Goal: Task Accomplishment & Management: Use online tool/utility

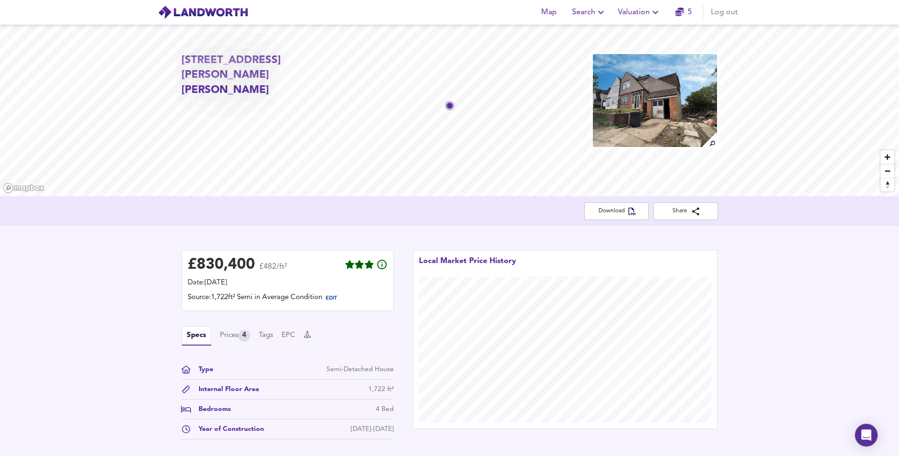
click at [644, 11] on span "Valuation" at bounding box center [639, 12] width 43 height 13
click at [639, 31] on li "New Valuation Report" at bounding box center [639, 34] width 113 height 17
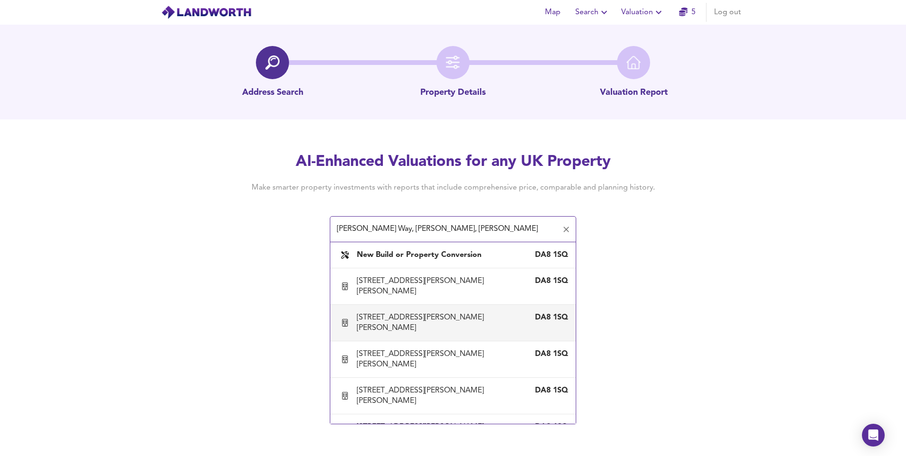
click at [374, 312] on div "18 James Watt Way, Erith, Bexley" at bounding box center [443, 322] width 173 height 21
type input "18 James Watt Way, Erith, Bexley"
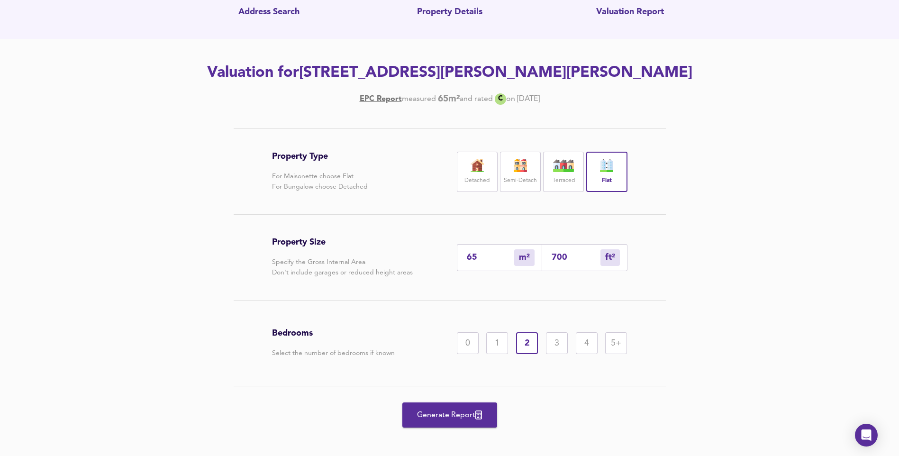
scroll to position [87, 0]
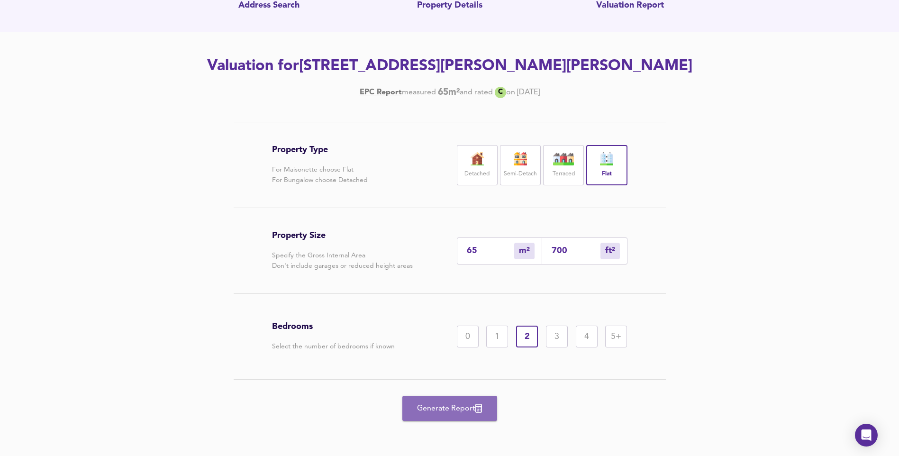
click at [457, 411] on span "Generate Report" at bounding box center [450, 408] width 76 height 13
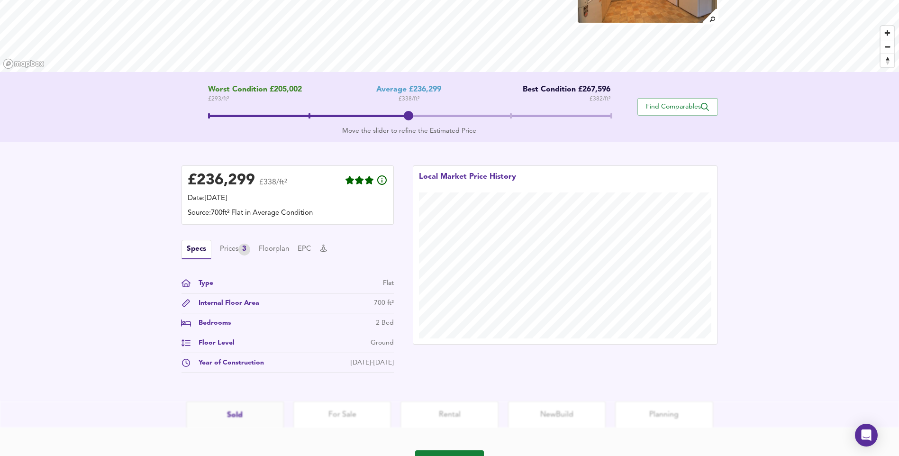
scroll to position [172, 0]
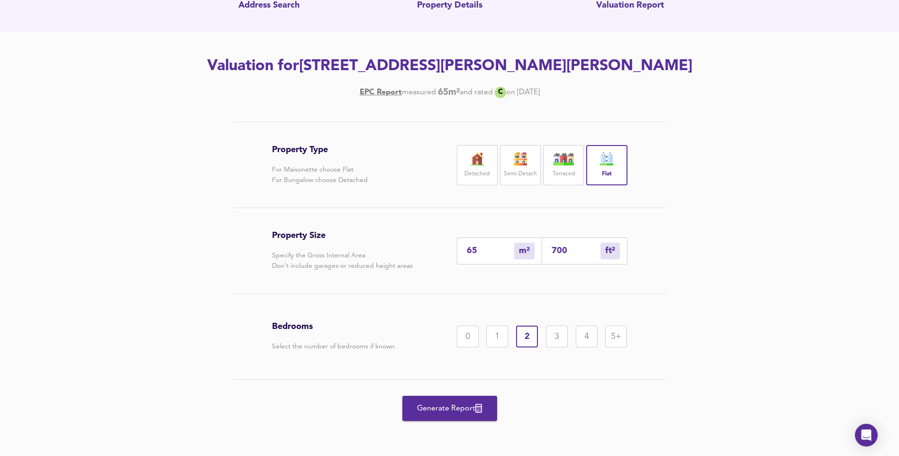
scroll to position [87, 0]
click at [479, 253] on input "65" at bounding box center [490, 251] width 47 height 10
type input "6"
type input "65"
type input "5"
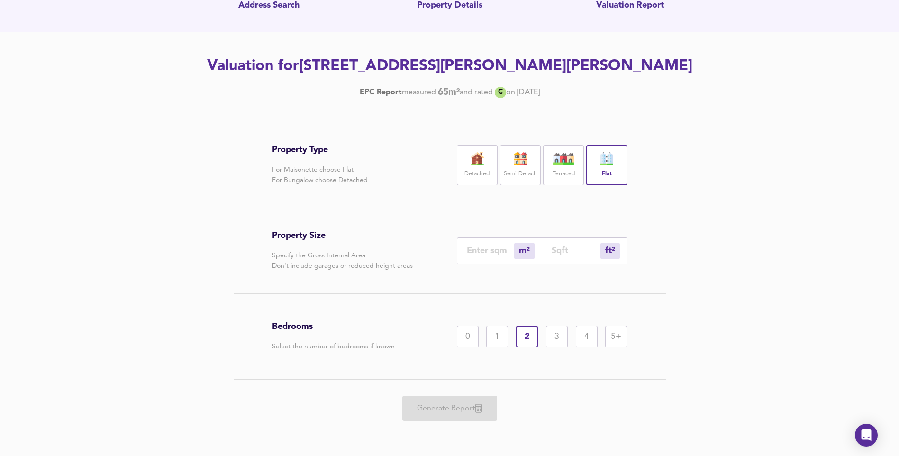
type input "54"
type input "50"
type input "538"
type input "50"
click at [493, 345] on div "1" at bounding box center [497, 336] width 22 height 22
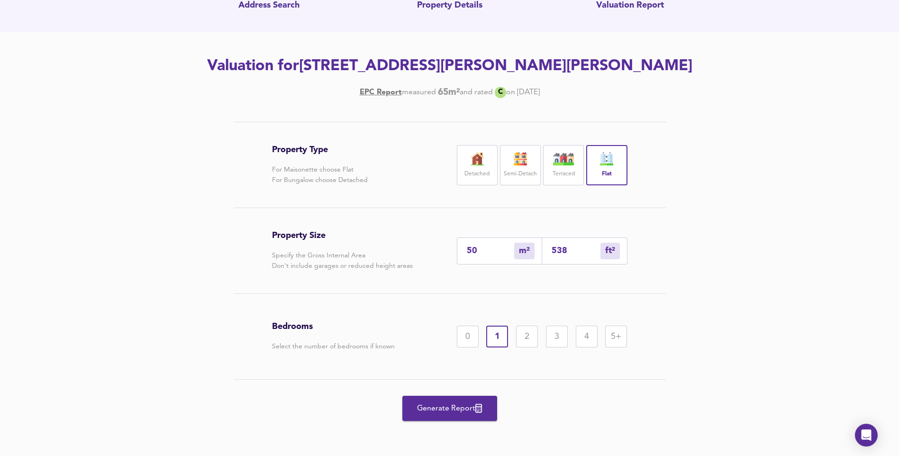
click at [460, 407] on span "Generate Report" at bounding box center [450, 408] width 76 height 13
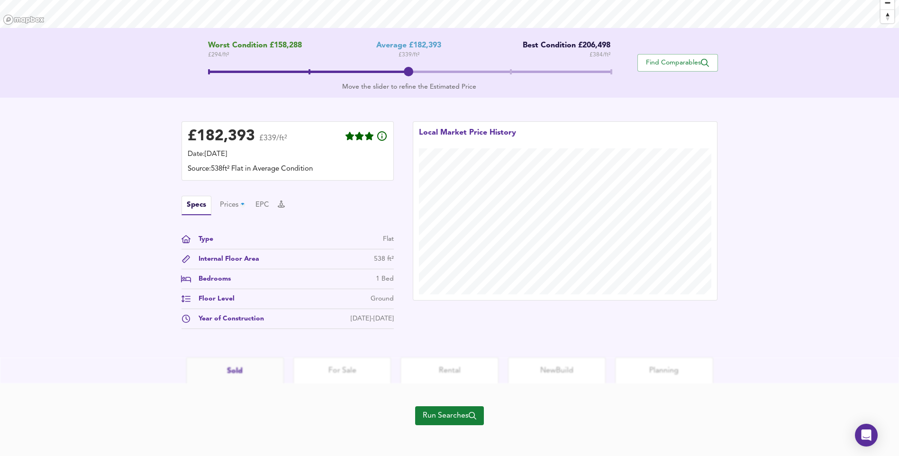
scroll to position [172, 0]
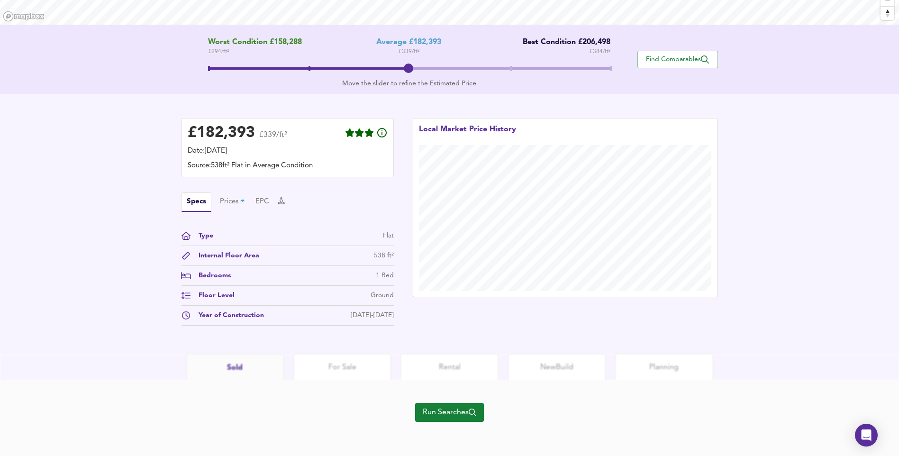
click at [448, 415] on span "Run Searches" at bounding box center [450, 411] width 54 height 13
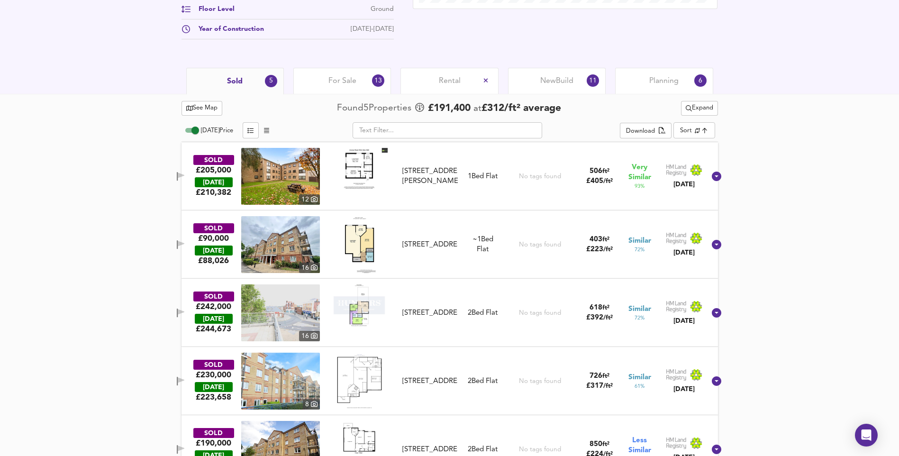
scroll to position [405, 0]
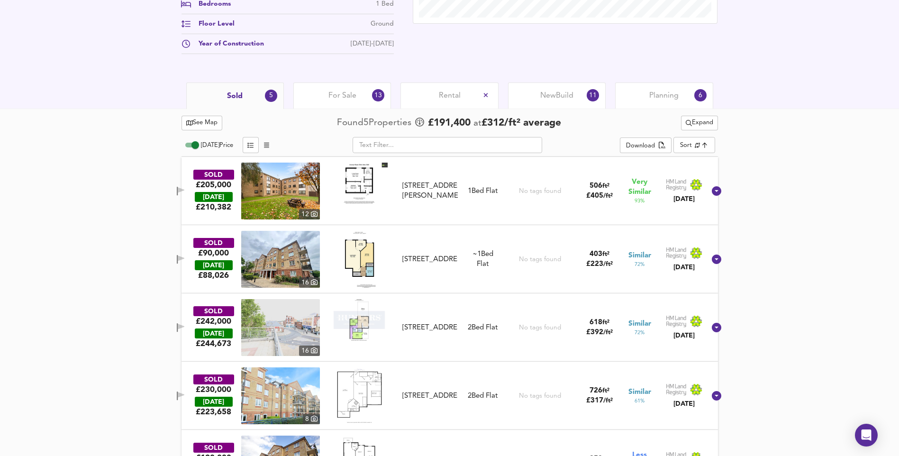
click at [337, 93] on span "For Sale" at bounding box center [342, 95] width 28 height 10
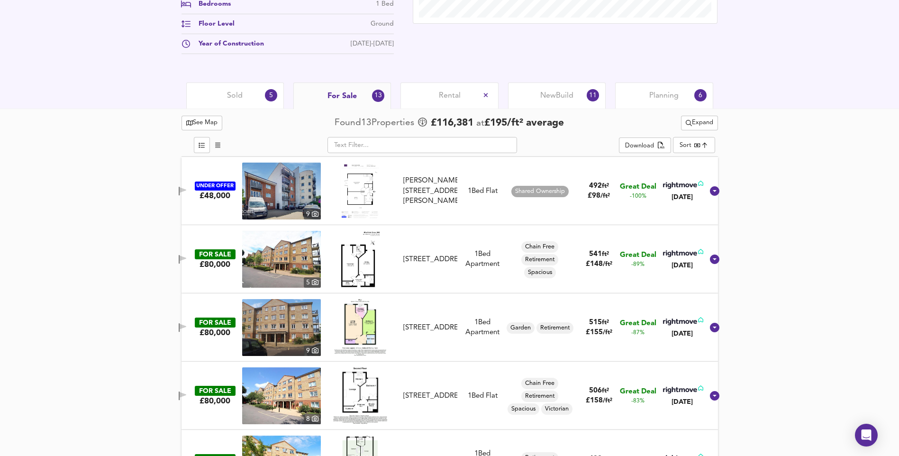
click at [368, 189] on img at bounding box center [360, 190] width 40 height 57
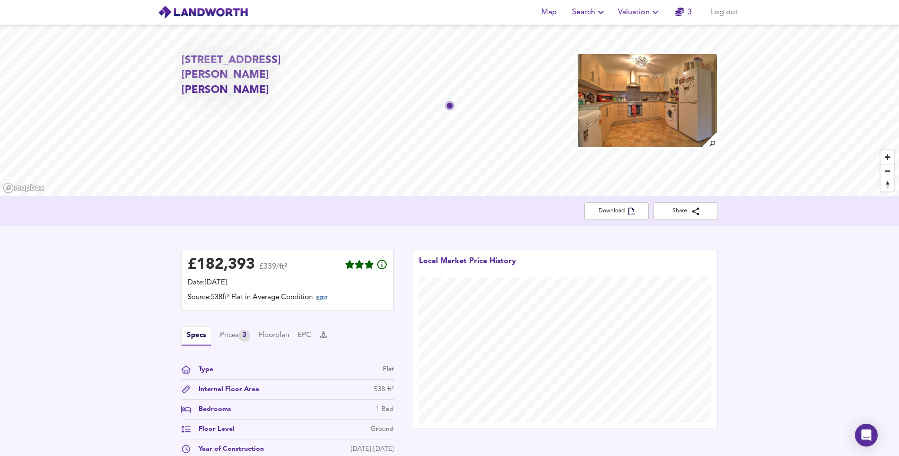
click at [579, 12] on span "Search" at bounding box center [589, 12] width 35 height 13
click at [581, 36] on li "New Search" at bounding box center [589, 34] width 94 height 17
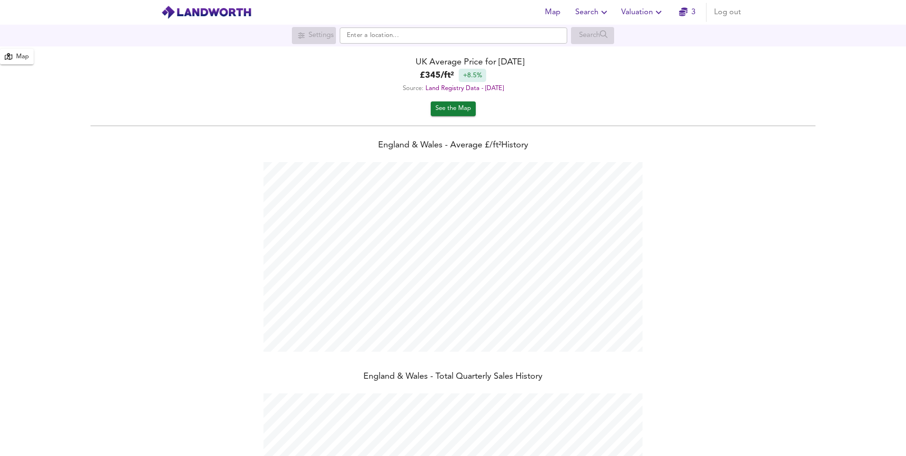
scroll to position [456, 906]
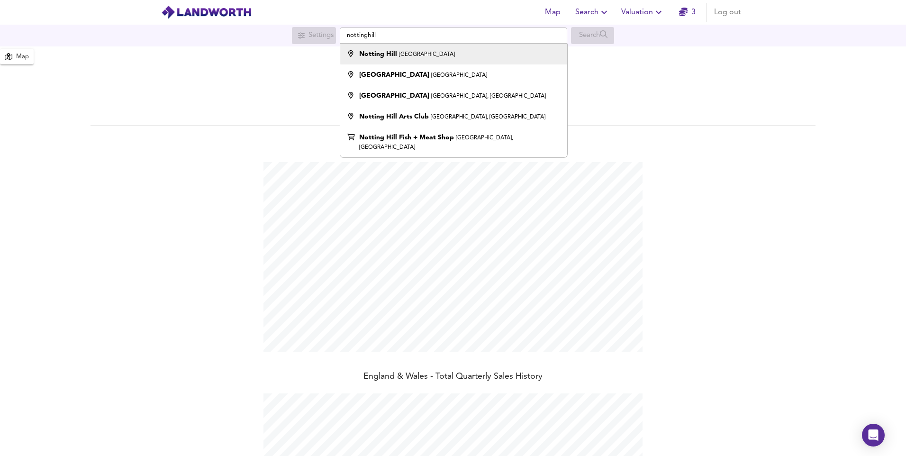
click at [394, 53] on strong "Notting Hill" at bounding box center [378, 54] width 38 height 7
type input "[GEOGRAPHIC_DATA], [GEOGRAPHIC_DATA]"
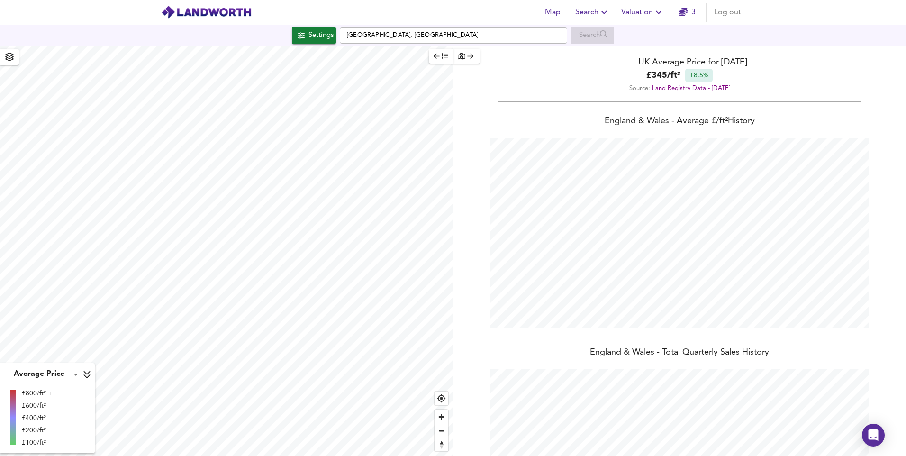
checkbox input "false"
checkbox input "true"
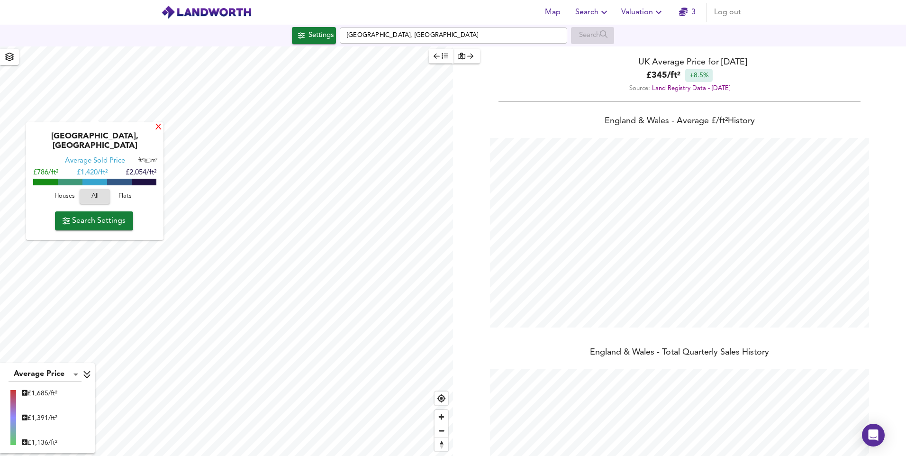
click at [154, 129] on div "X" at bounding box center [158, 127] width 8 height 9
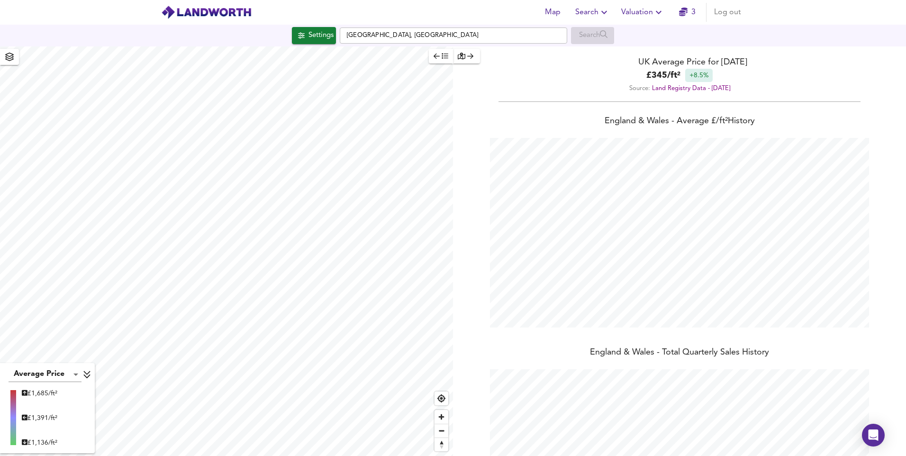
type input "1276"
click at [305, 37] on span "Settings" at bounding box center [313, 35] width 39 height 12
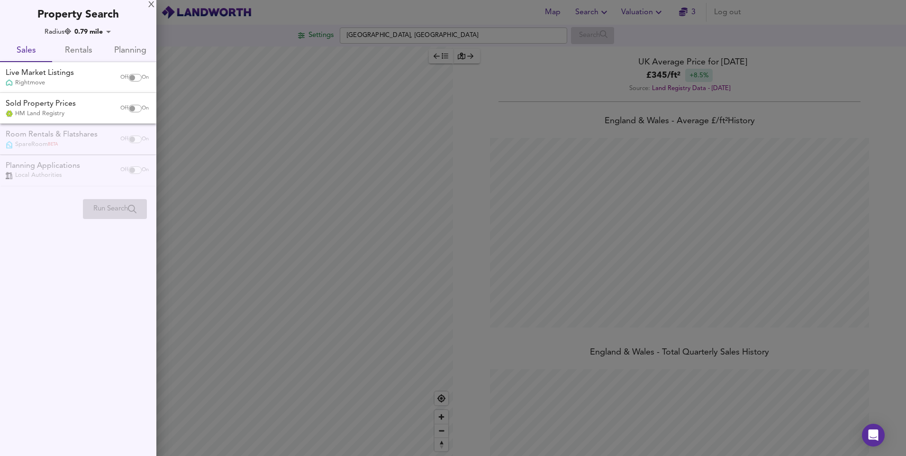
click at [130, 80] on input "checkbox" at bounding box center [132, 78] width 23 height 8
checkbox input "true"
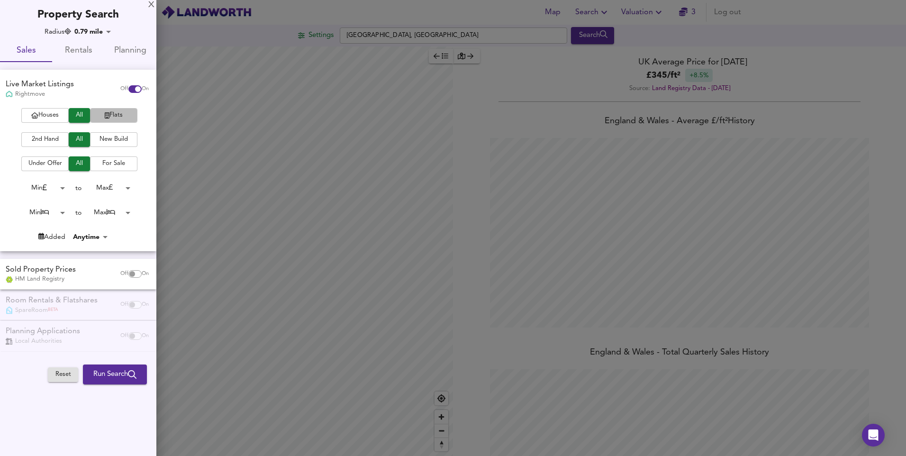
click at [105, 110] on span "Flats" at bounding box center [114, 115] width 38 height 11
click at [59, 140] on span "2nd Hand" at bounding box center [45, 139] width 38 height 11
click at [107, 164] on span "For Sale" at bounding box center [114, 163] width 38 height 11
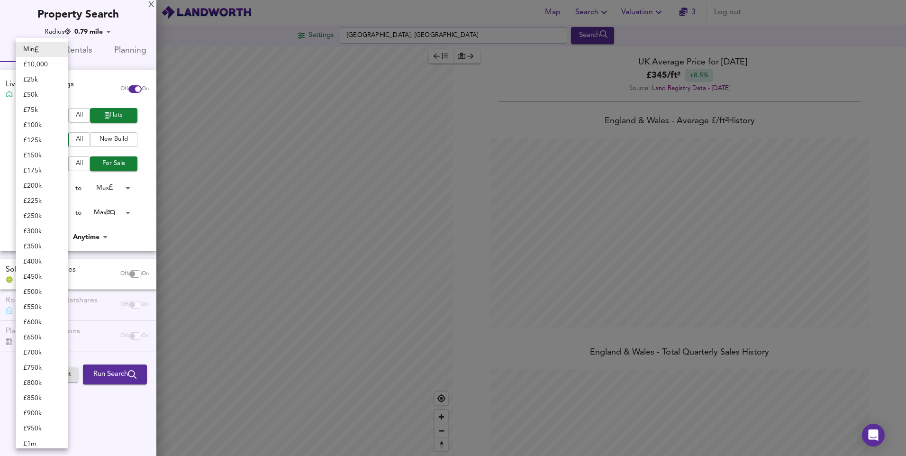
click at [49, 185] on body "Map Search Valuation 3 Log out Settings [GEOGRAPHIC_DATA], [GEOGRAPHIC_DATA] Se…" at bounding box center [453, 228] width 906 height 456
click at [35, 91] on li "£ 50k" at bounding box center [42, 94] width 52 height 15
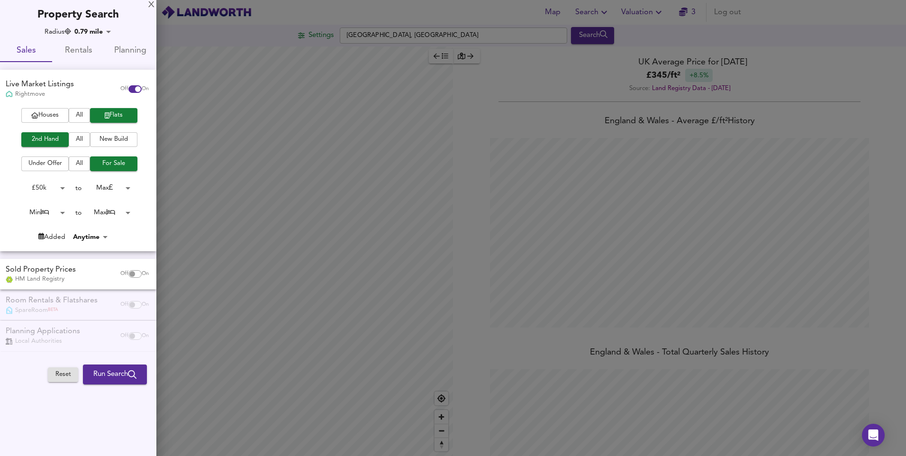
click at [51, 192] on body "Map Search Valuation 3 Log out Settings [GEOGRAPHIC_DATA], [GEOGRAPHIC_DATA] Se…" at bounding box center [453, 228] width 906 height 456
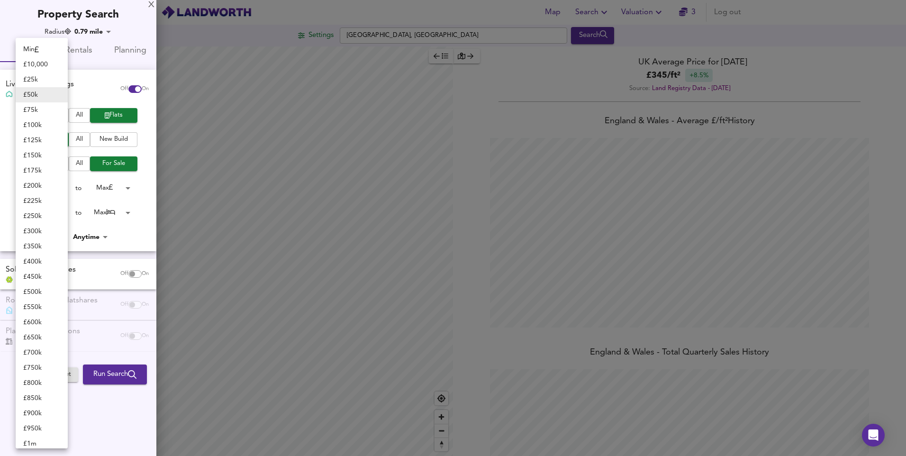
click at [46, 50] on li "Min" at bounding box center [42, 49] width 52 height 15
type input "0"
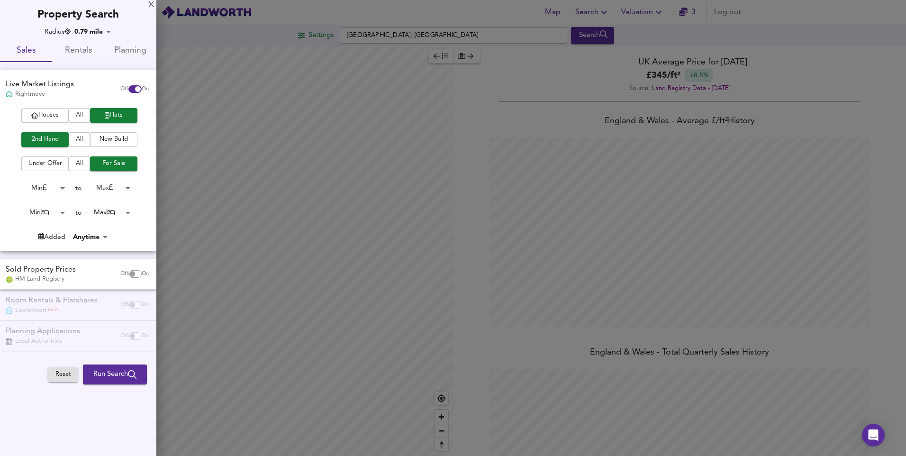
click at [101, 185] on body "Map Search Valuation 3 Log out Settings [GEOGRAPHIC_DATA], [GEOGRAPHIC_DATA] Se…" at bounding box center [453, 228] width 906 height 456
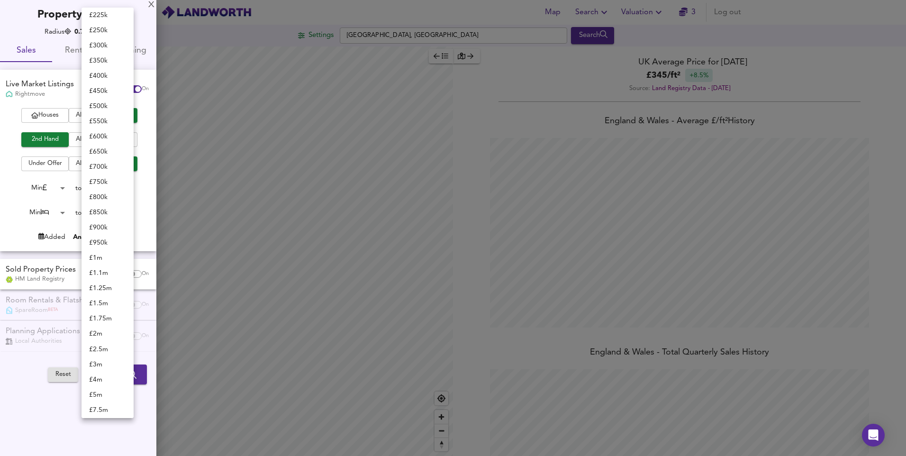
scroll to position [155, 0]
click at [104, 76] on li "£ 400k" at bounding box center [107, 76] width 52 height 15
type input "400000"
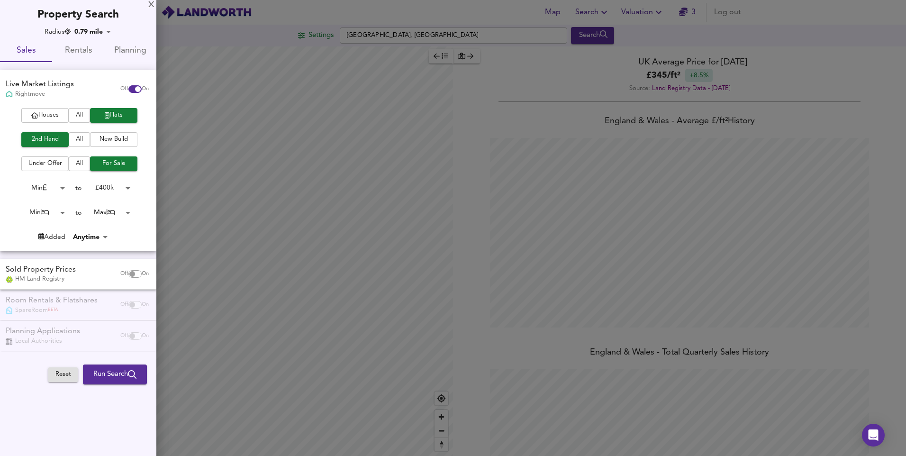
click at [57, 211] on body "Map Search Valuation 3 Log out Settings [GEOGRAPHIC_DATA], [GEOGRAPHIC_DATA] Se…" at bounding box center [453, 228] width 906 height 456
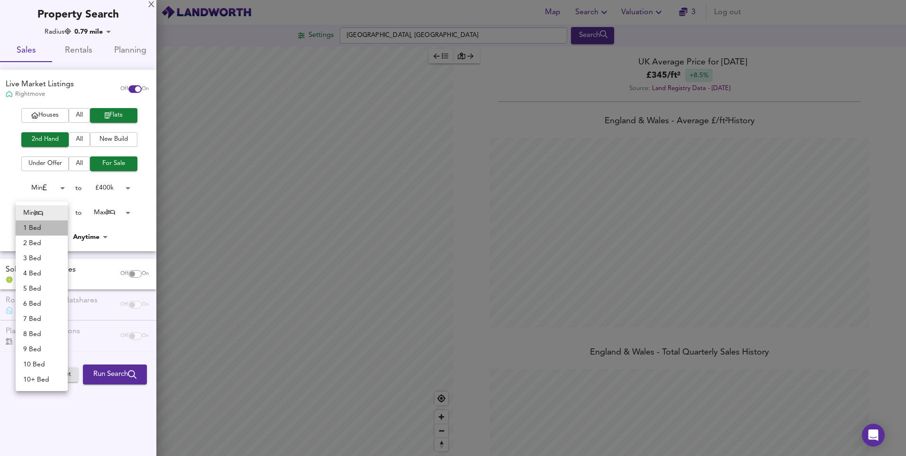
click at [35, 227] on li "1 Bed" at bounding box center [42, 227] width 52 height 15
type input "1"
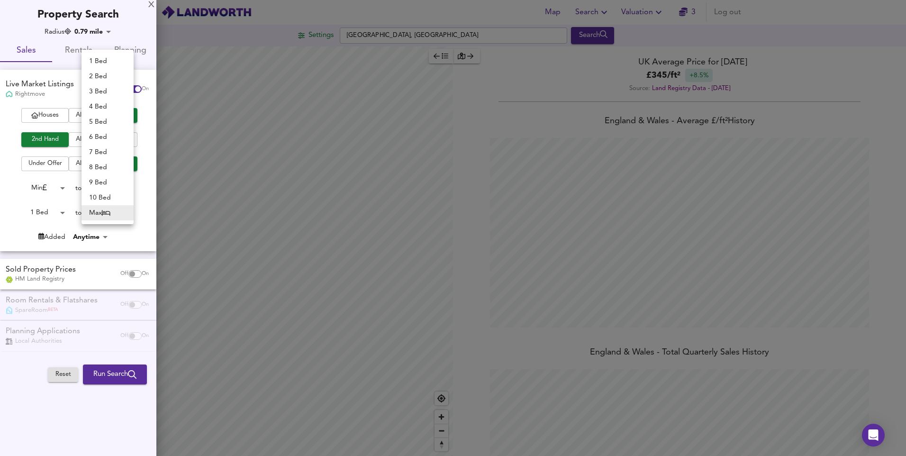
click at [123, 205] on body "Map Search Valuation 3 Log out Settings [GEOGRAPHIC_DATA], [GEOGRAPHIC_DATA] Se…" at bounding box center [453, 228] width 906 height 456
click at [107, 68] on li "1 Bed" at bounding box center [107, 61] width 52 height 15
type input "1"
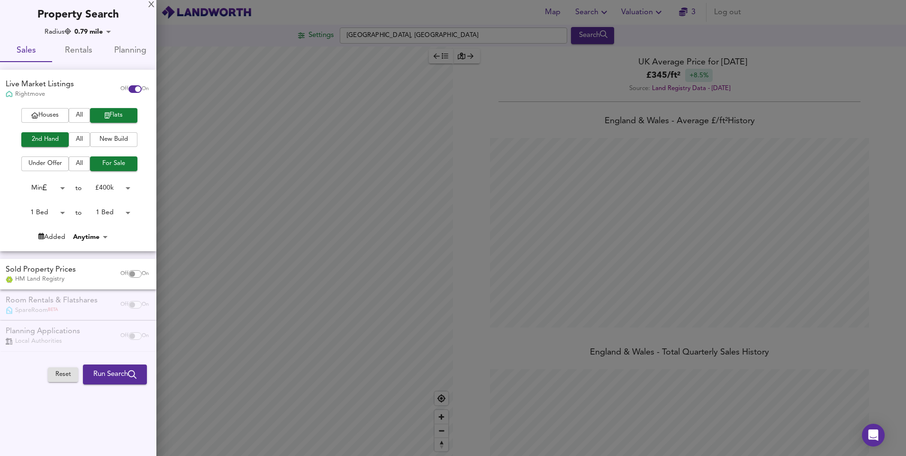
click at [111, 187] on body "Map Search Valuation 3 Log out Settings [GEOGRAPHIC_DATA], [GEOGRAPHIC_DATA] Se…" at bounding box center [453, 228] width 906 height 456
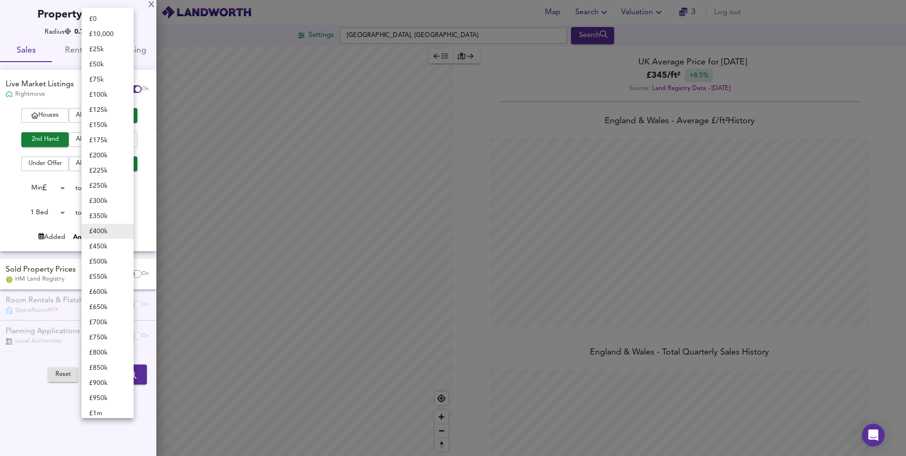
click at [105, 266] on li "£ 500k" at bounding box center [107, 261] width 52 height 15
type input "500000"
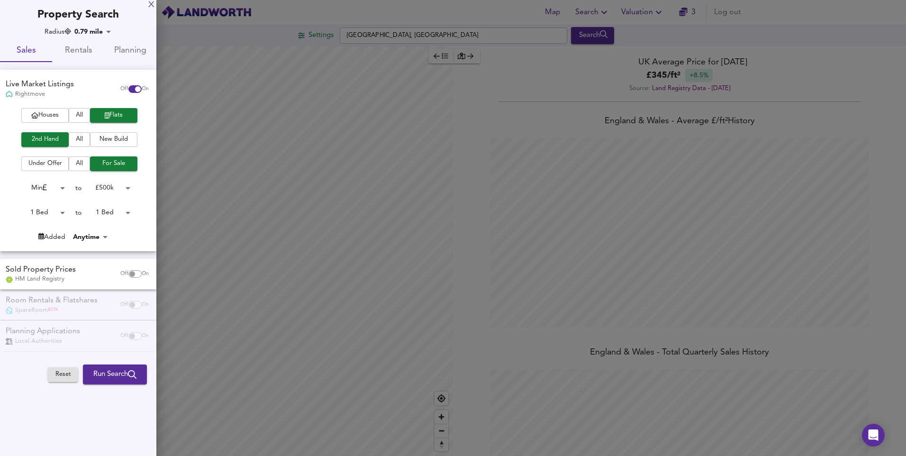
click at [120, 374] on span "Run Search" at bounding box center [114, 374] width 43 height 12
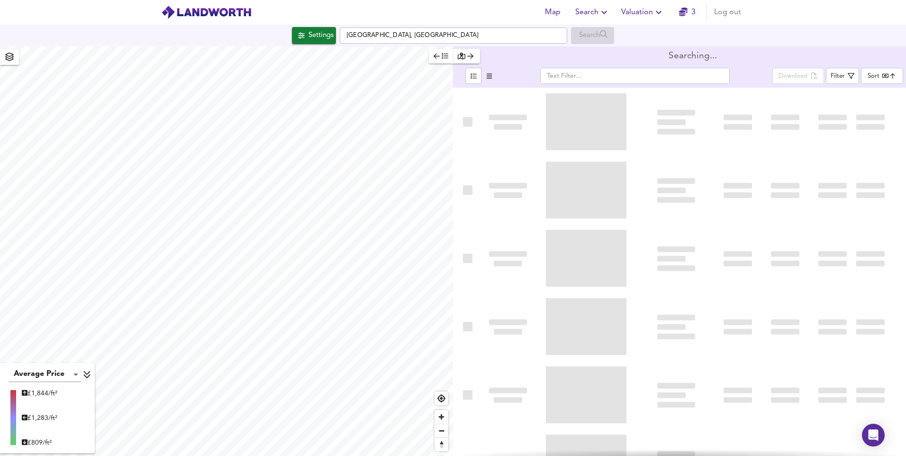
type input "bestdeal"
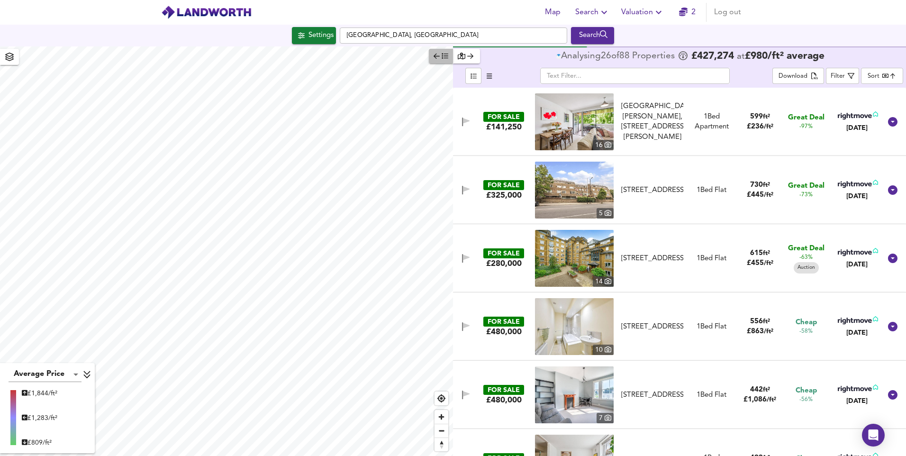
click at [451, 61] on button "button" at bounding box center [441, 56] width 24 height 15
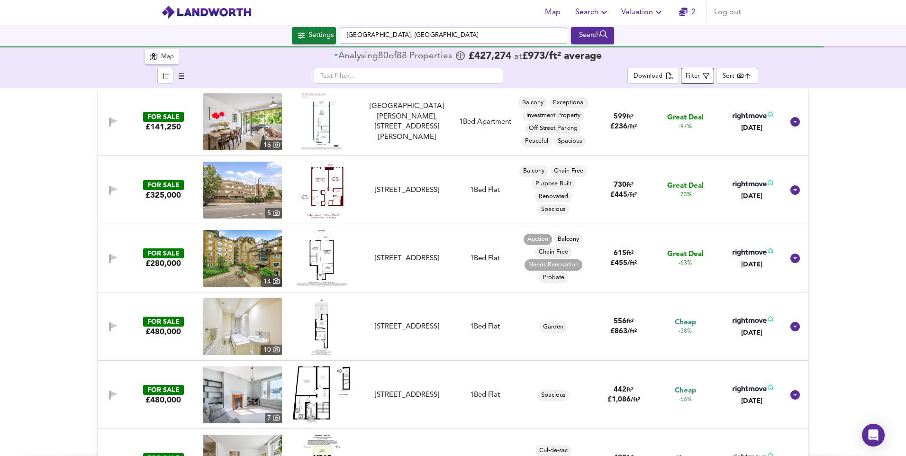
click at [701, 78] on span "Filter" at bounding box center [697, 76] width 24 height 12
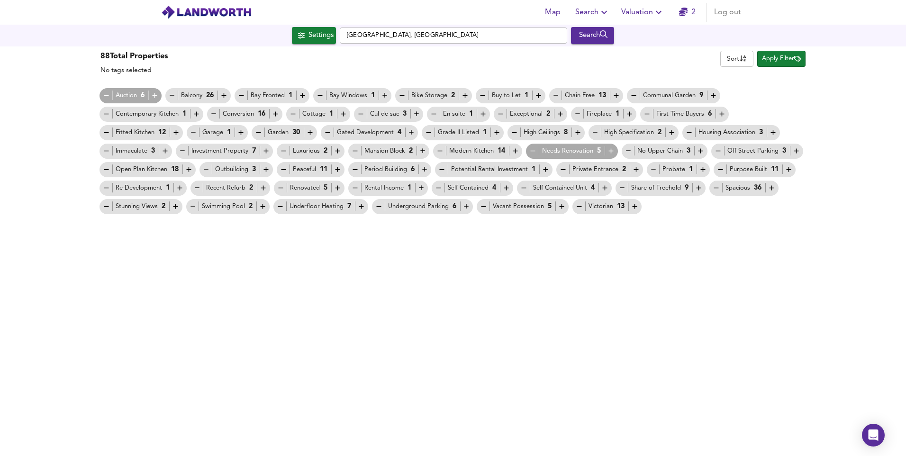
click at [623, 190] on icon "button" at bounding box center [622, 188] width 8 height 8
click at [609, 150] on icon "button" at bounding box center [611, 151] width 8 height 8
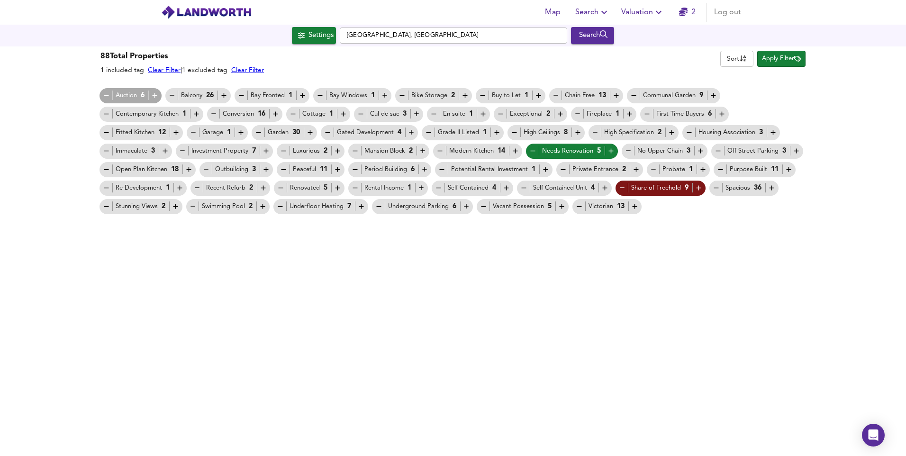
click at [788, 60] on span "Apply Filter" at bounding box center [781, 59] width 39 height 11
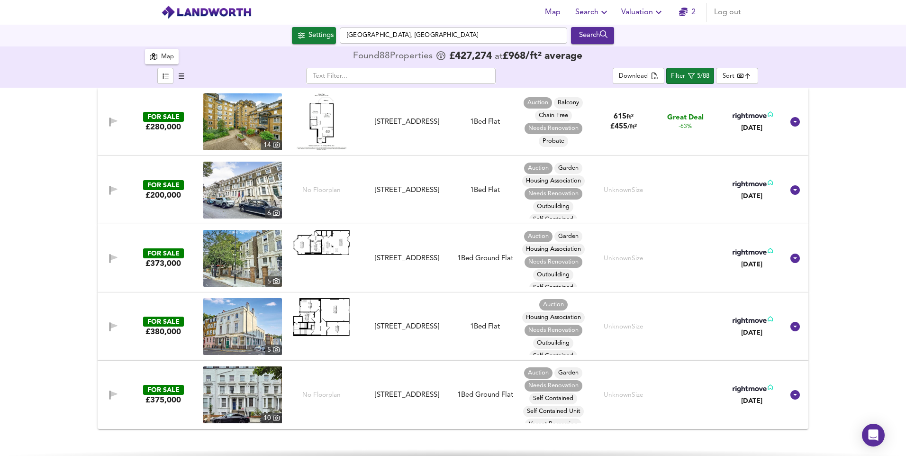
click at [322, 131] on img at bounding box center [321, 121] width 51 height 57
click at [252, 124] on img at bounding box center [242, 121] width 79 height 57
click at [265, 189] on img at bounding box center [242, 190] width 79 height 57
click at [389, 188] on div "[STREET_ADDRESS]" at bounding box center [406, 190] width 85 height 10
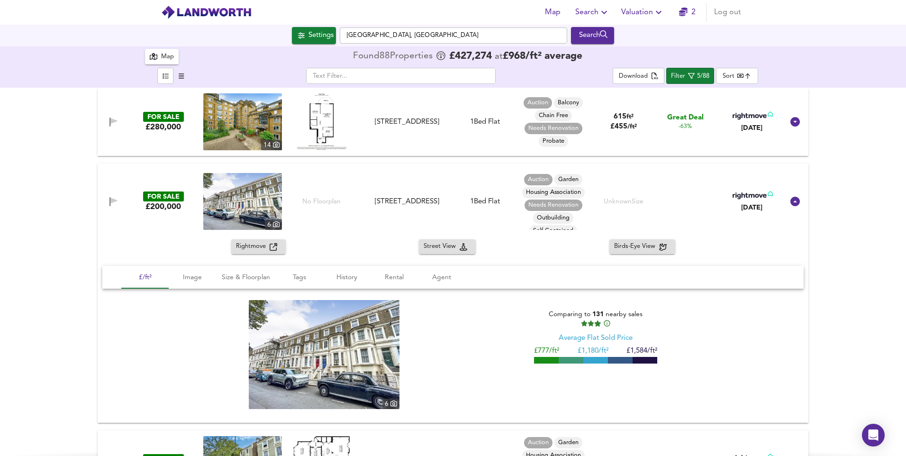
click at [255, 203] on img at bounding box center [242, 201] width 79 height 57
click at [353, 207] on div "No Floorplan" at bounding box center [321, 201] width 79 height 57
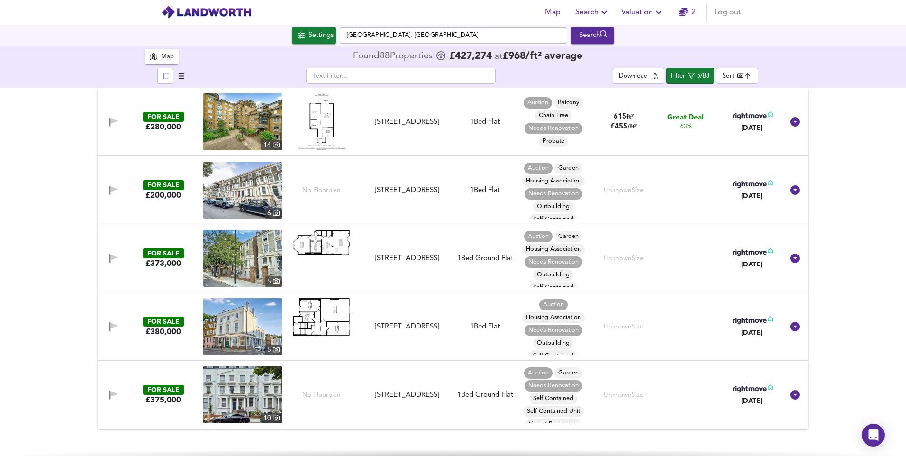
click at [312, 250] on img at bounding box center [321, 242] width 57 height 25
click at [324, 324] on img at bounding box center [321, 317] width 57 height 38
click at [249, 333] on img at bounding box center [242, 326] width 79 height 57
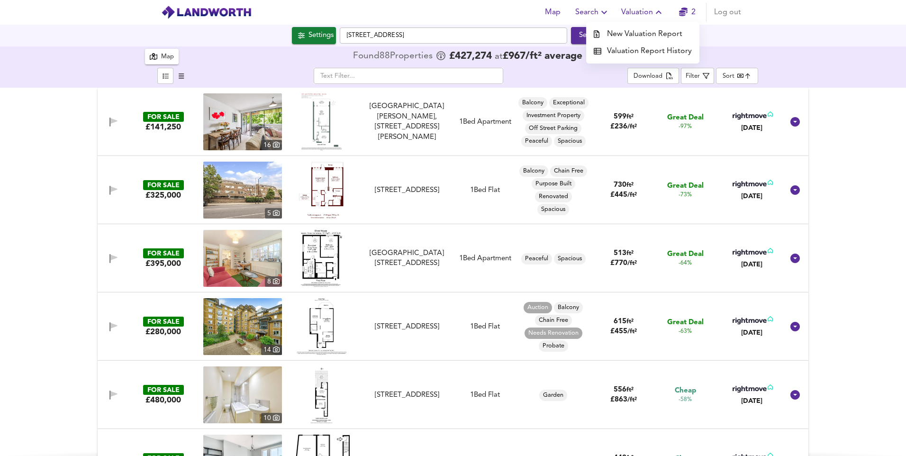
click at [657, 12] on icon "button" at bounding box center [658, 12] width 11 height 11
click at [651, 13] on span "Valuation" at bounding box center [642, 12] width 43 height 13
click at [644, 34] on li "New Valuation Report" at bounding box center [642, 34] width 113 height 17
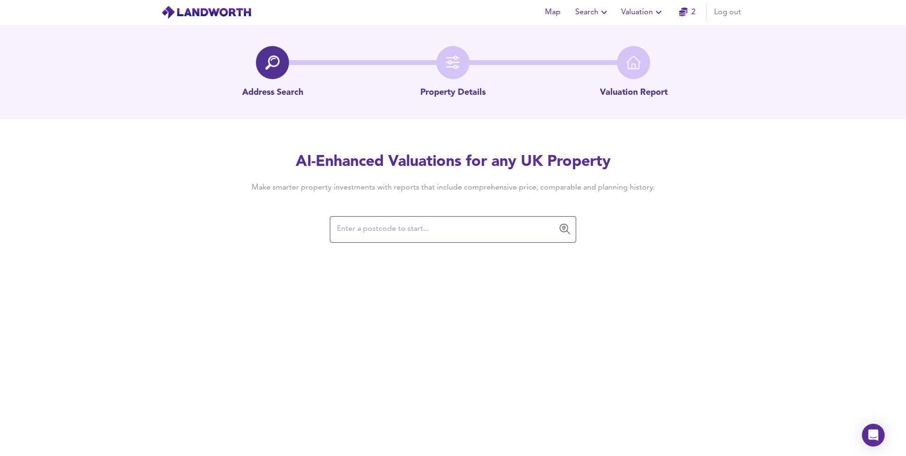
click at [423, 234] on input "text" at bounding box center [446, 229] width 224 height 18
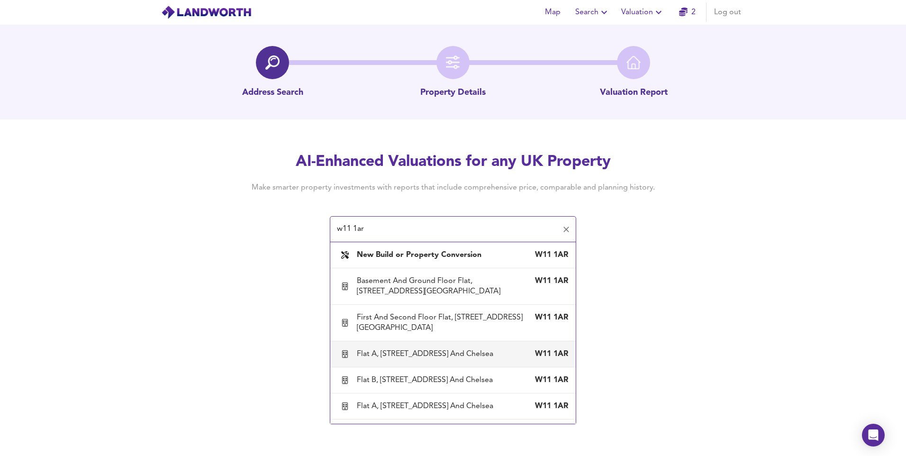
click at [394, 359] on div "Flat A, 41 Tavistock Road, London, Kensington And Chelsea" at bounding box center [427, 354] width 140 height 10
type input "Flat A, 41 Tavistock Road, London, Kensington And Chelsea"
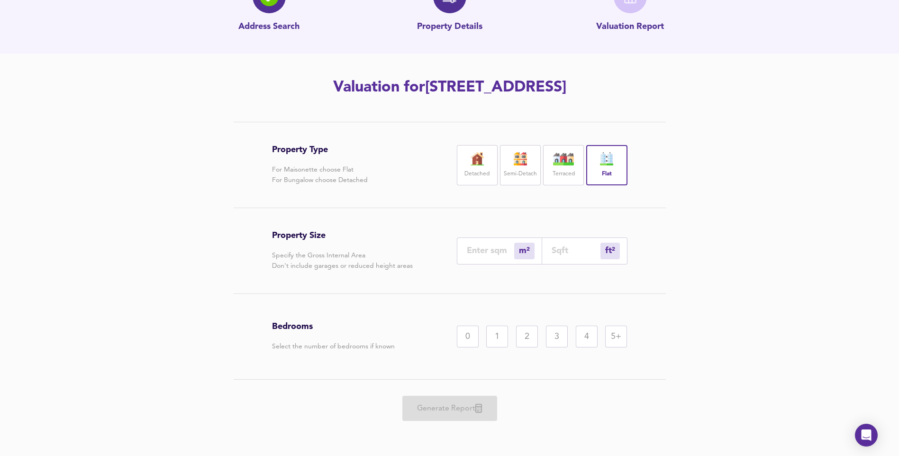
scroll to position [87, 0]
click at [503, 256] on div "m² sqm" at bounding box center [499, 250] width 85 height 27
click at [498, 247] on input "number" at bounding box center [490, 250] width 47 height 10
type input "6"
type input "65"
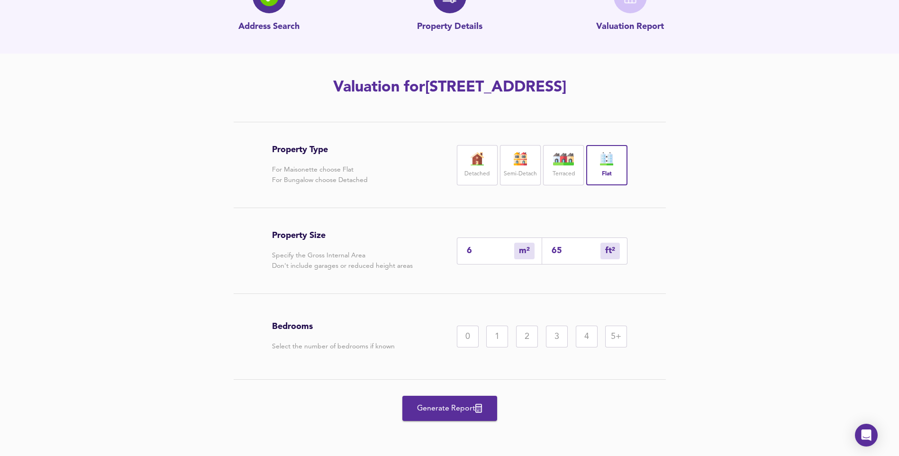
type input "65"
type input "700"
drag, startPoint x: 483, startPoint y: 253, endPoint x: 380, endPoint y: 243, distance: 103.8
click at [380, 243] on div "Property Size Specify the Gross Internal Area Don't include garages or reduced …" at bounding box center [449, 250] width 355 height 85
type input "3"
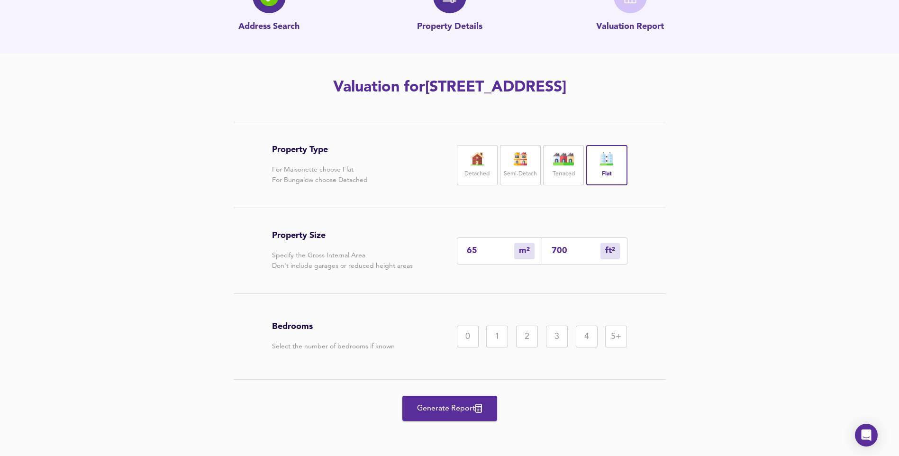
type input "32"
type input "35"
type input "377"
type input "3"
type input "32"
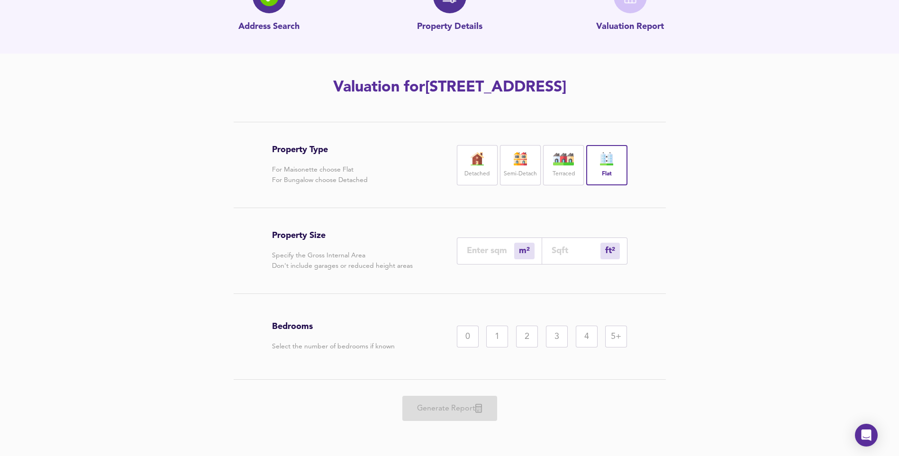
type input "4"
type input "43"
type input "45"
type input "484"
type input "45"
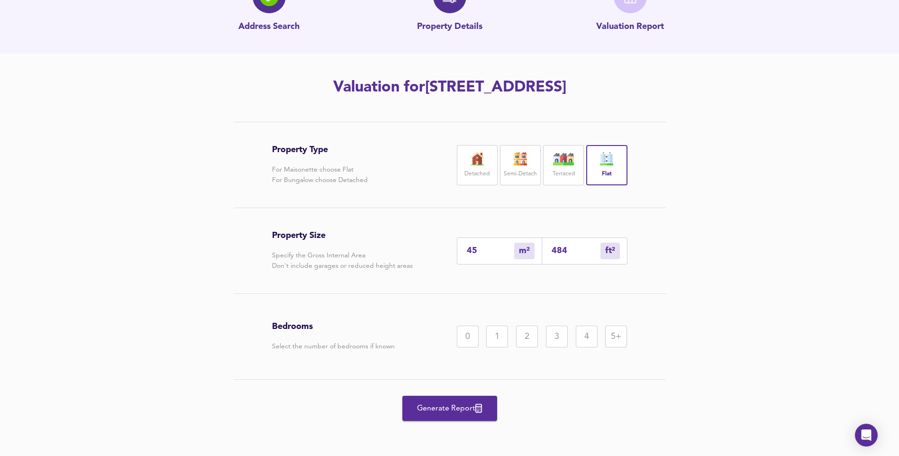
click at [501, 339] on div "1" at bounding box center [497, 336] width 22 height 22
click at [457, 405] on span "Generate Report" at bounding box center [450, 408] width 76 height 13
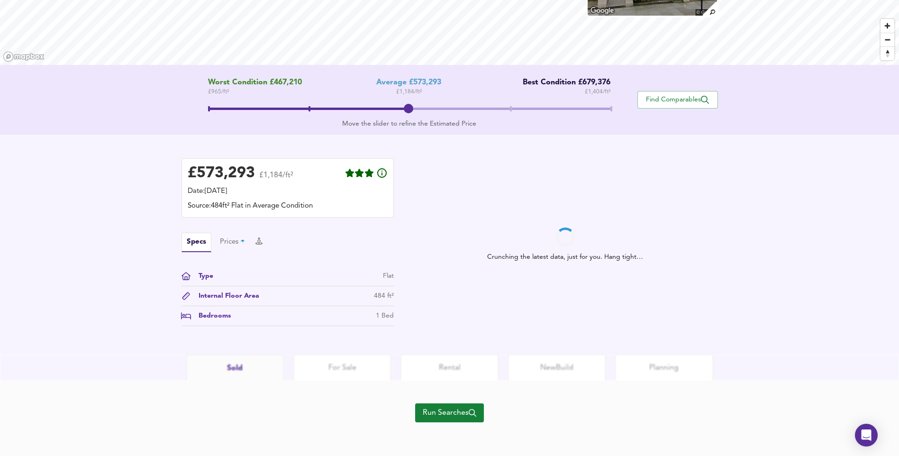
scroll to position [132, 0]
click at [456, 410] on span "Run Searches" at bounding box center [450, 411] width 54 height 13
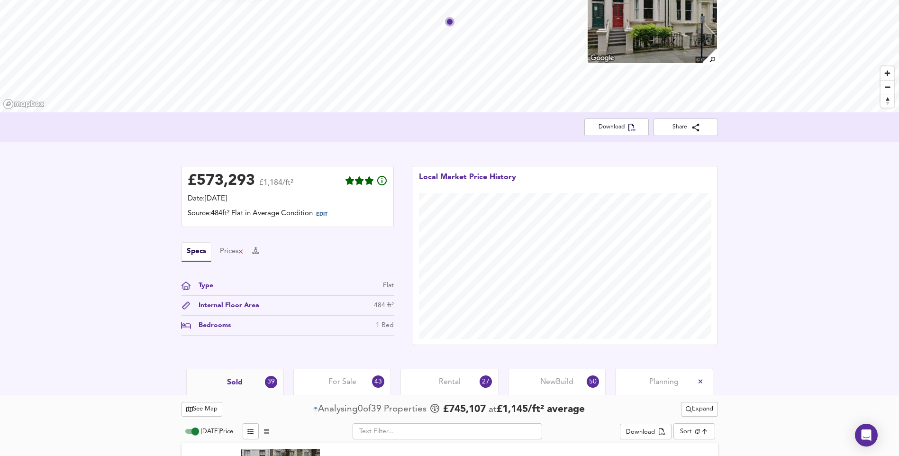
scroll to position [132, 0]
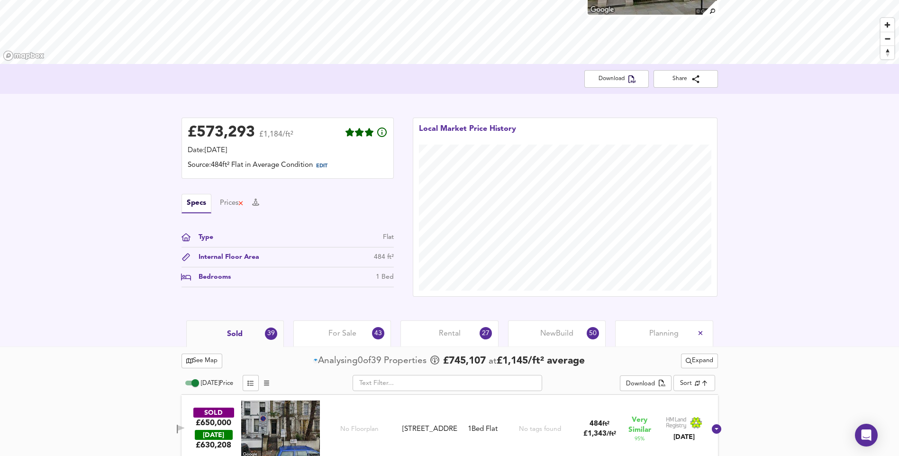
click at [242, 332] on span "Sold" at bounding box center [235, 334] width 16 height 10
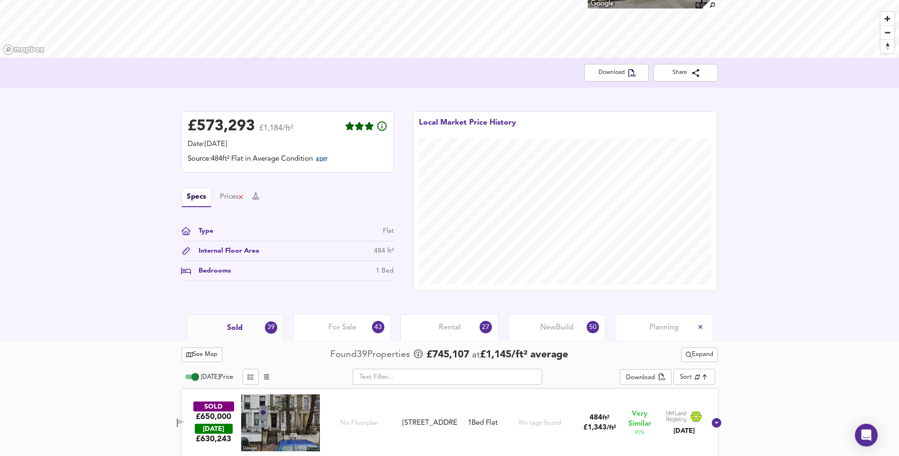
scroll to position [0, 0]
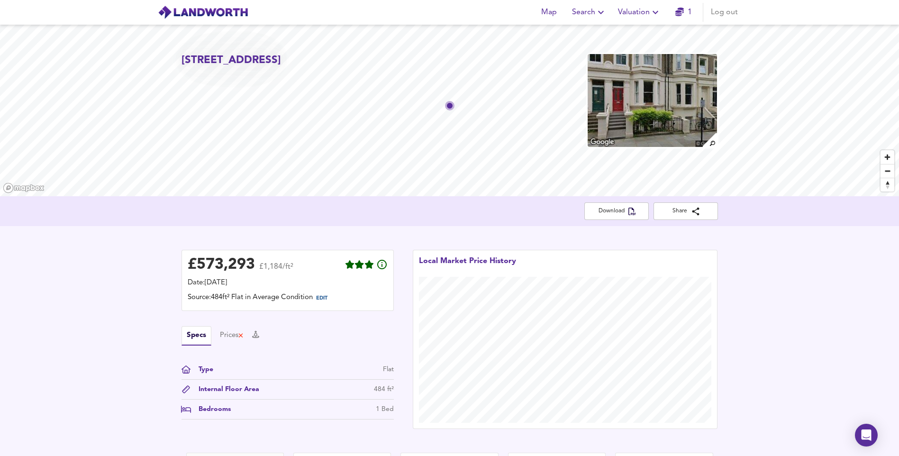
click at [644, 13] on span "Valuation" at bounding box center [639, 12] width 43 height 13
click at [633, 54] on li "Valuation Report History" at bounding box center [639, 51] width 113 height 17
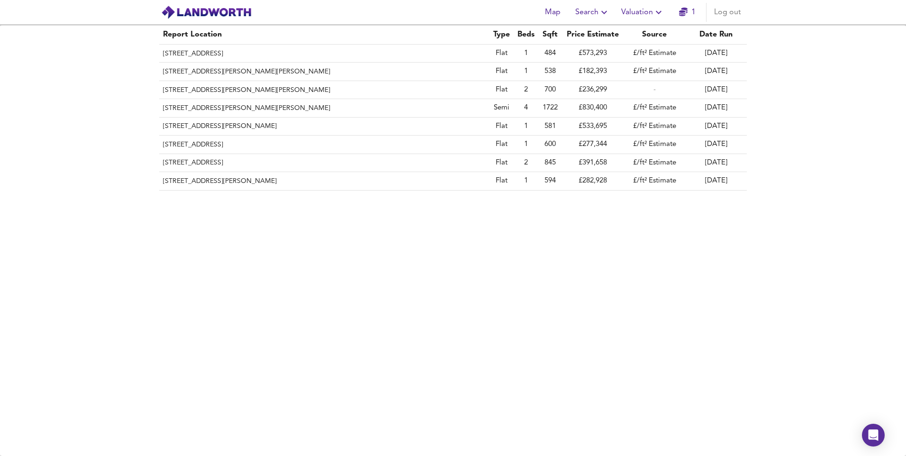
click at [630, 8] on span "Valuation" at bounding box center [642, 12] width 43 height 13
click at [633, 27] on li "New Valuation Report" at bounding box center [642, 34] width 113 height 17
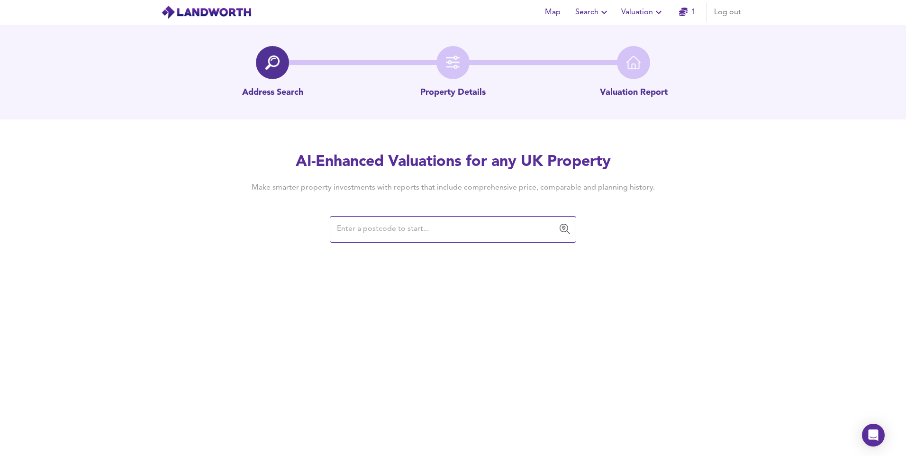
click at [469, 226] on input "text" at bounding box center [446, 229] width 224 height 18
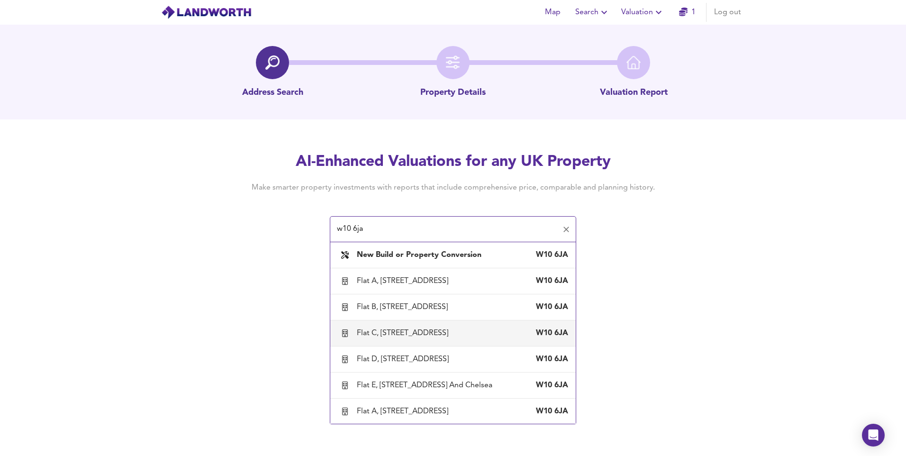
click at [409, 338] on div "Flat C, 117 Cambridge Gardens, London, Kensington And Chelsea" at bounding box center [404, 333] width 95 height 10
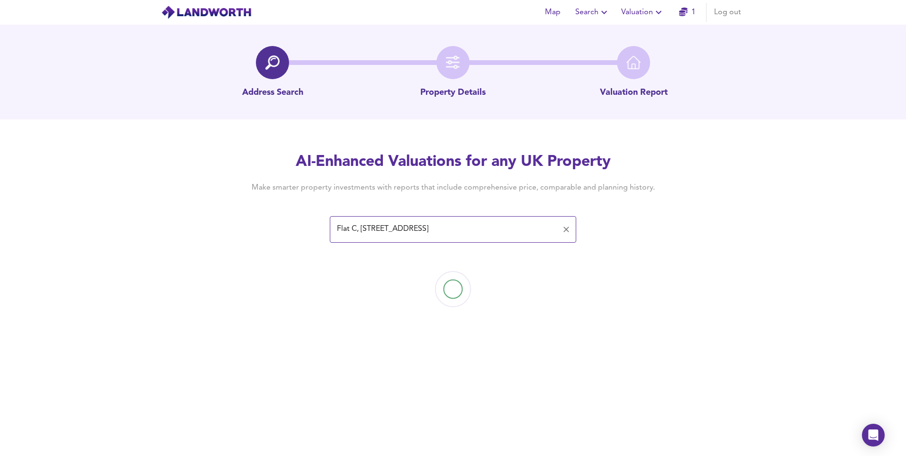
type input "Flat C, 117 Cambridge Gardens, London, Kensington And Chelsea"
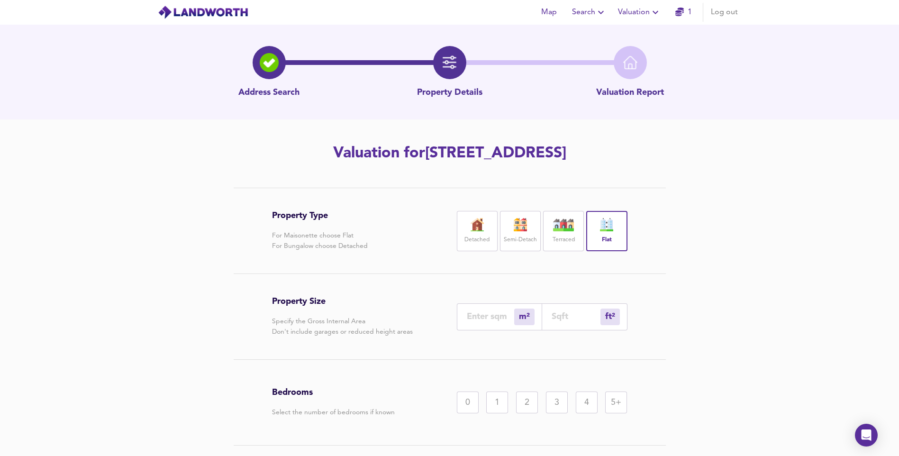
click at [499, 321] on input "number" at bounding box center [490, 316] width 47 height 10
type input "6"
type input "65"
type input "68"
type input "732"
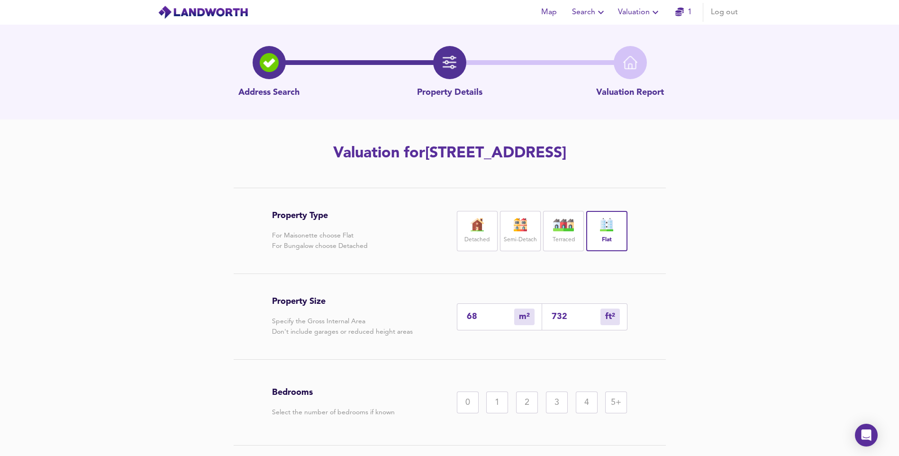
type input "68"
click at [497, 413] on div "1" at bounding box center [497, 402] width 22 height 22
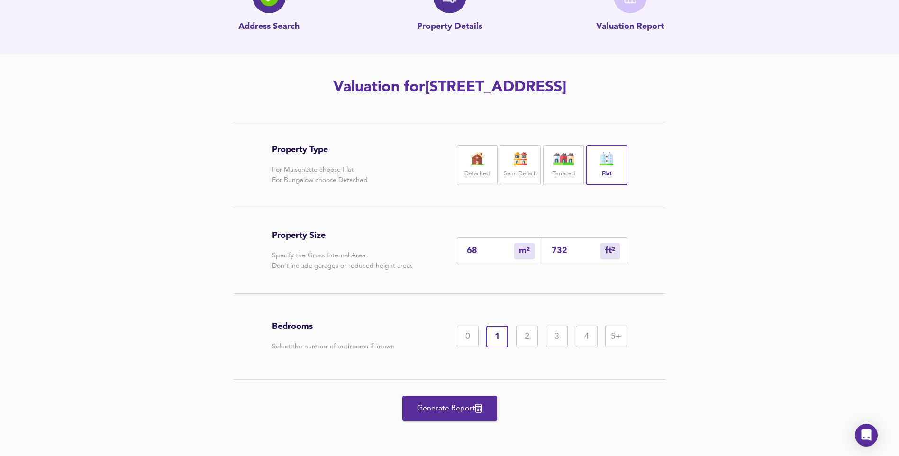
scroll to position [87, 0]
click at [439, 408] on span "Generate Report" at bounding box center [450, 408] width 76 height 13
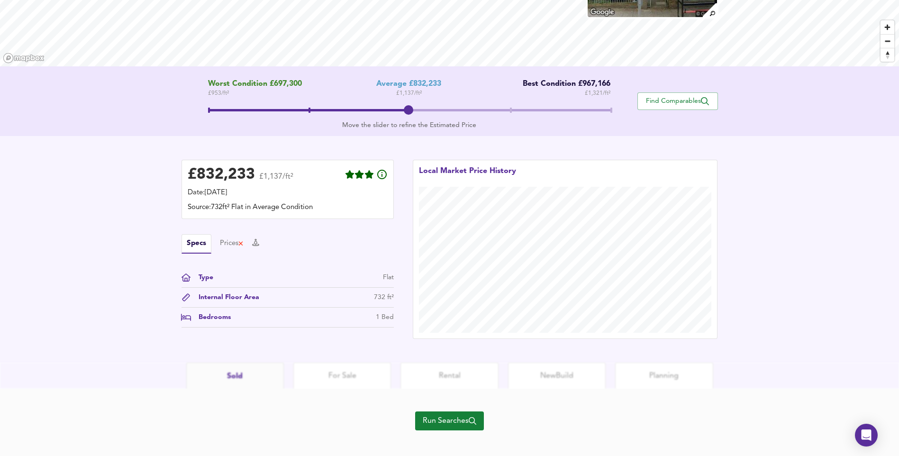
scroll to position [138, 0]
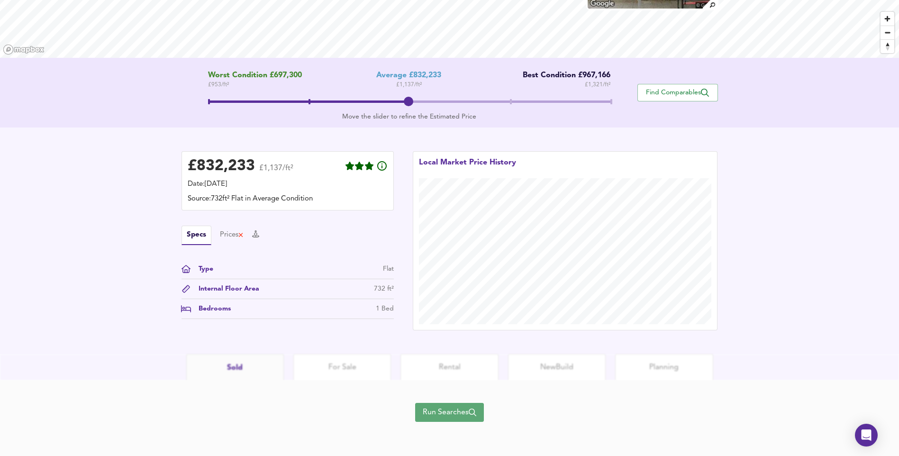
click at [431, 414] on span "Run Searches" at bounding box center [450, 411] width 54 height 13
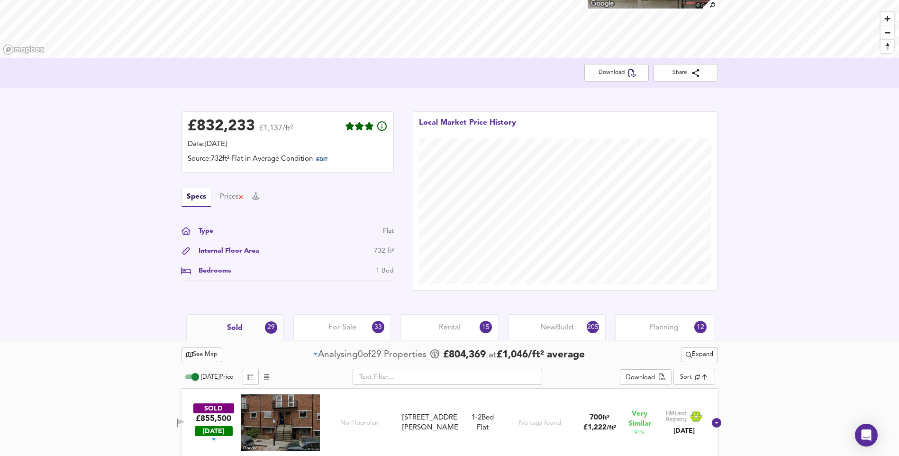
scroll to position [233, 0]
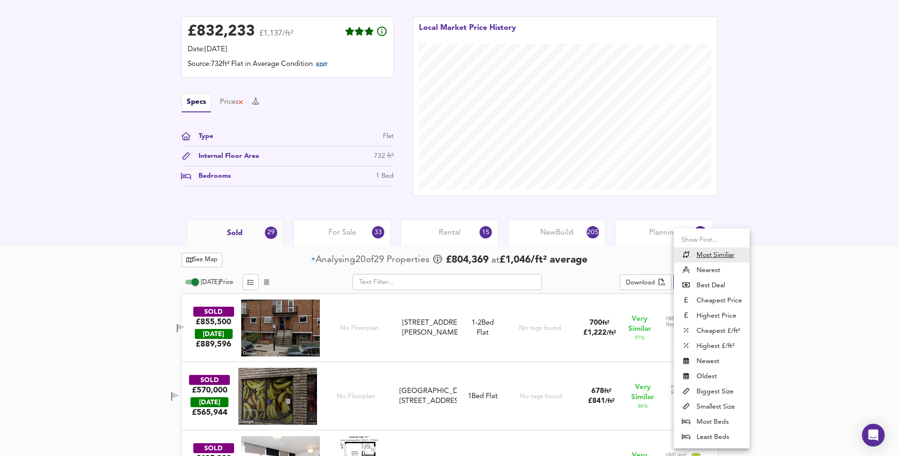
click at [718, 275] on li "Nearest" at bounding box center [712, 269] width 76 height 15
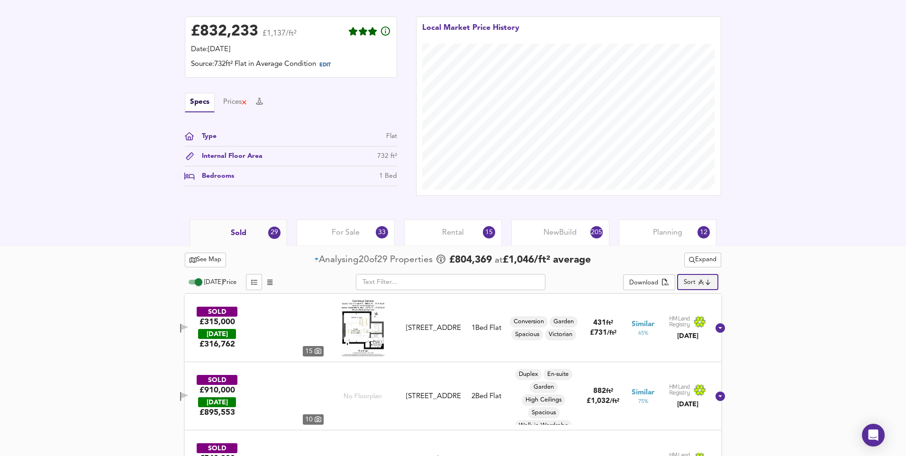
type input "distancetocenter"
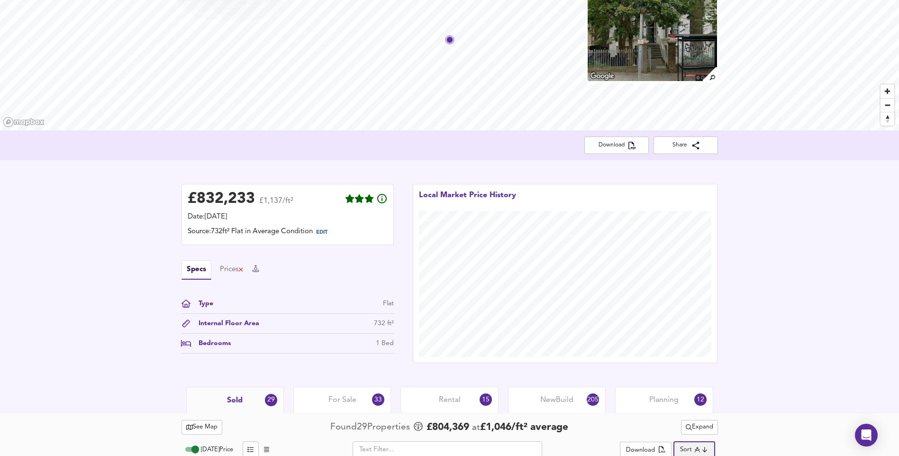
scroll to position [0, 0]
